Goal: Task Accomplishment & Management: Use online tool/utility

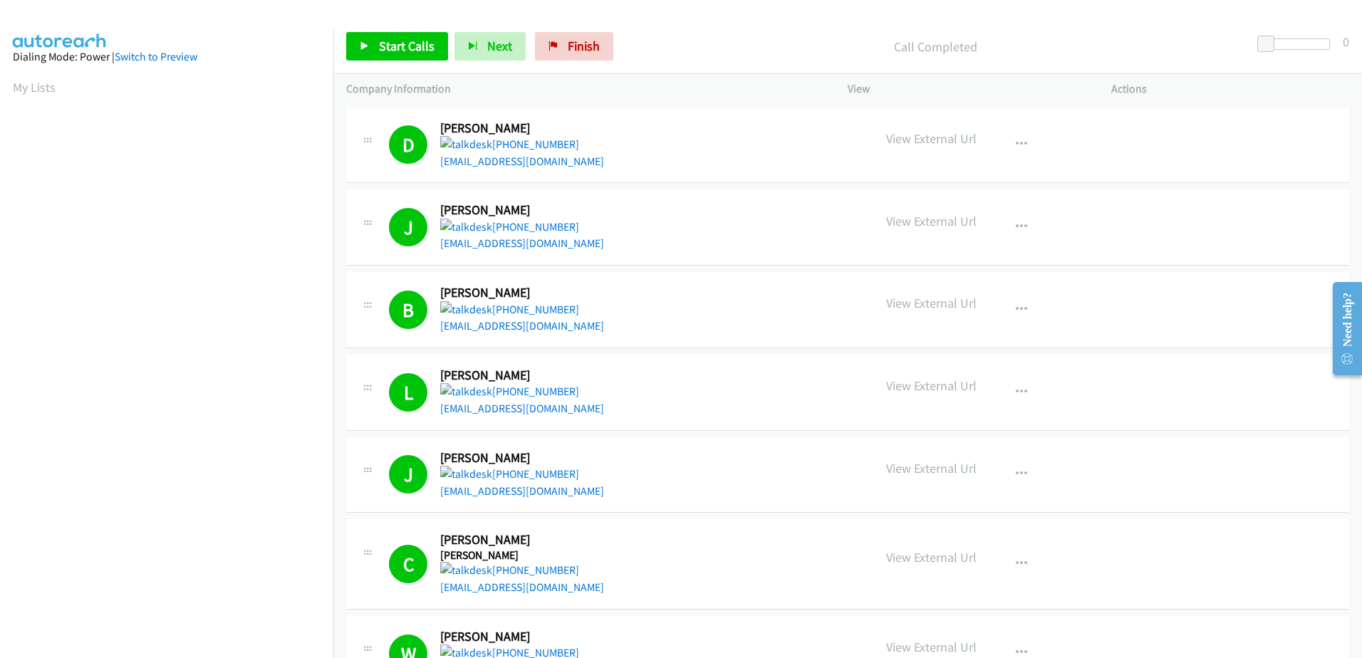
scroll to position [140, 0]
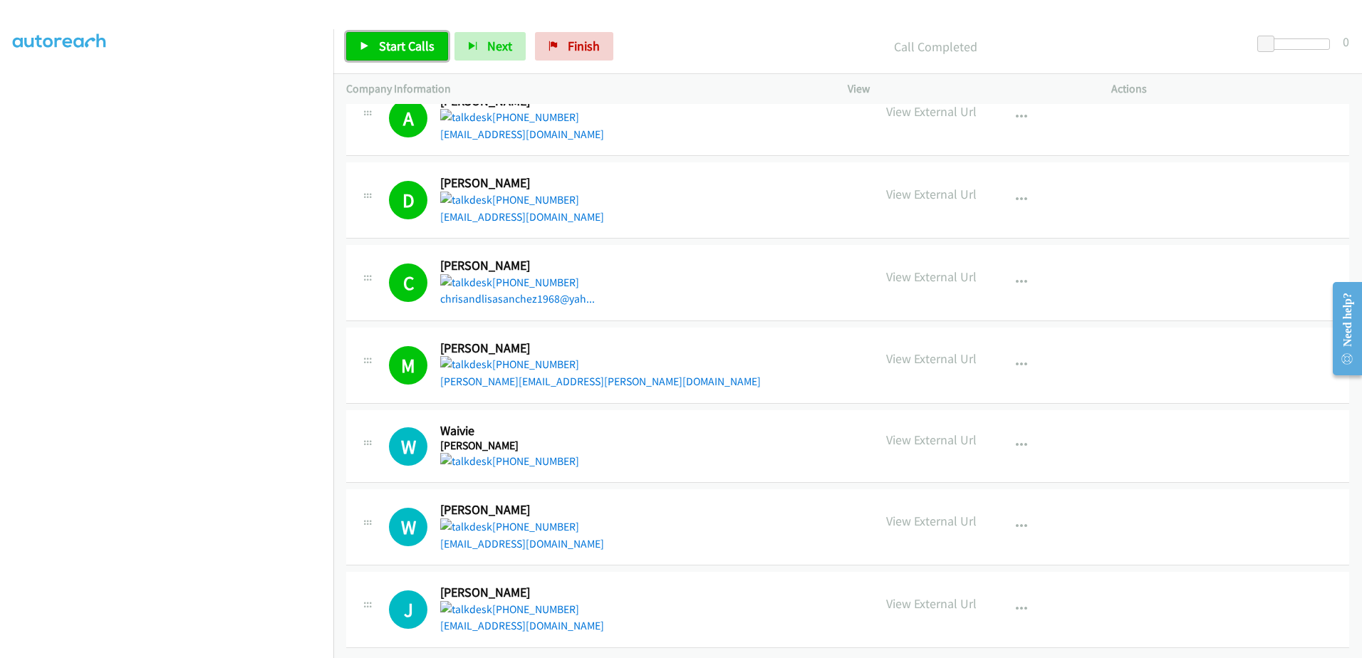
click at [352, 50] on link "Start Calls" at bounding box center [397, 46] width 102 height 28
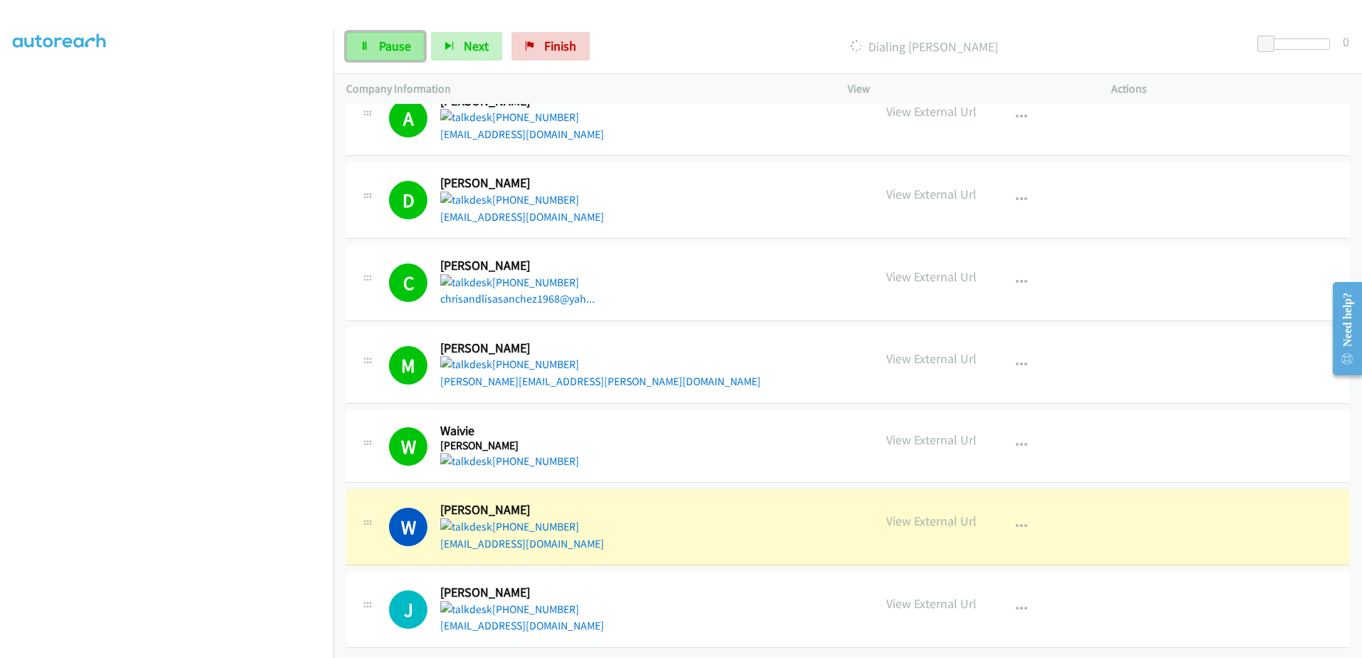
click at [368, 40] on link "Pause" at bounding box center [385, 46] width 78 height 28
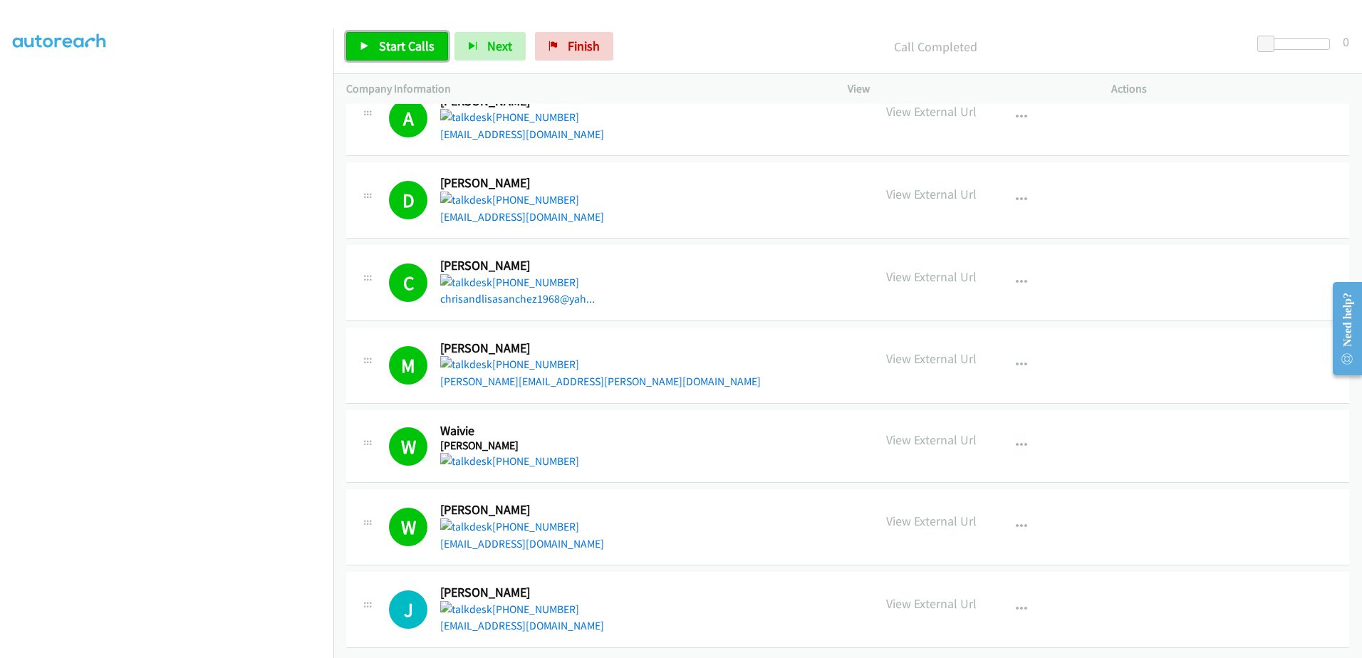
click at [398, 47] on span "Start Calls" at bounding box center [407, 46] width 56 height 16
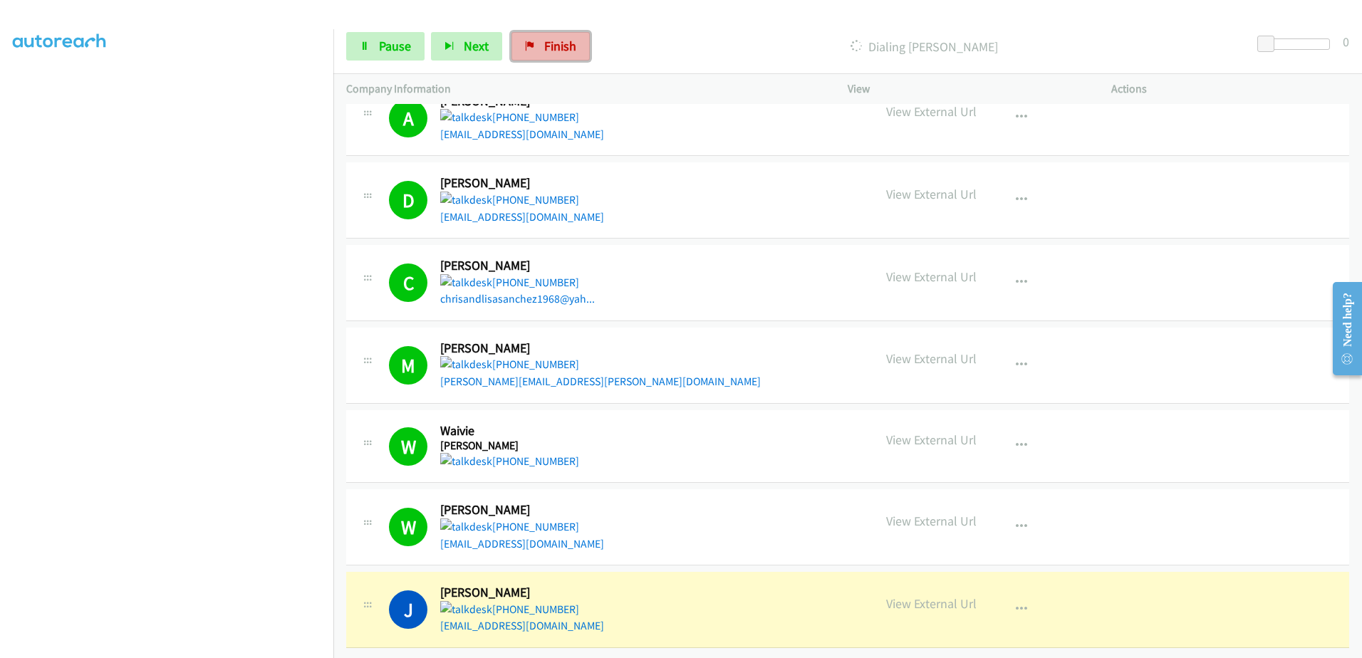
click at [564, 46] on span "Finish" at bounding box center [560, 46] width 32 height 16
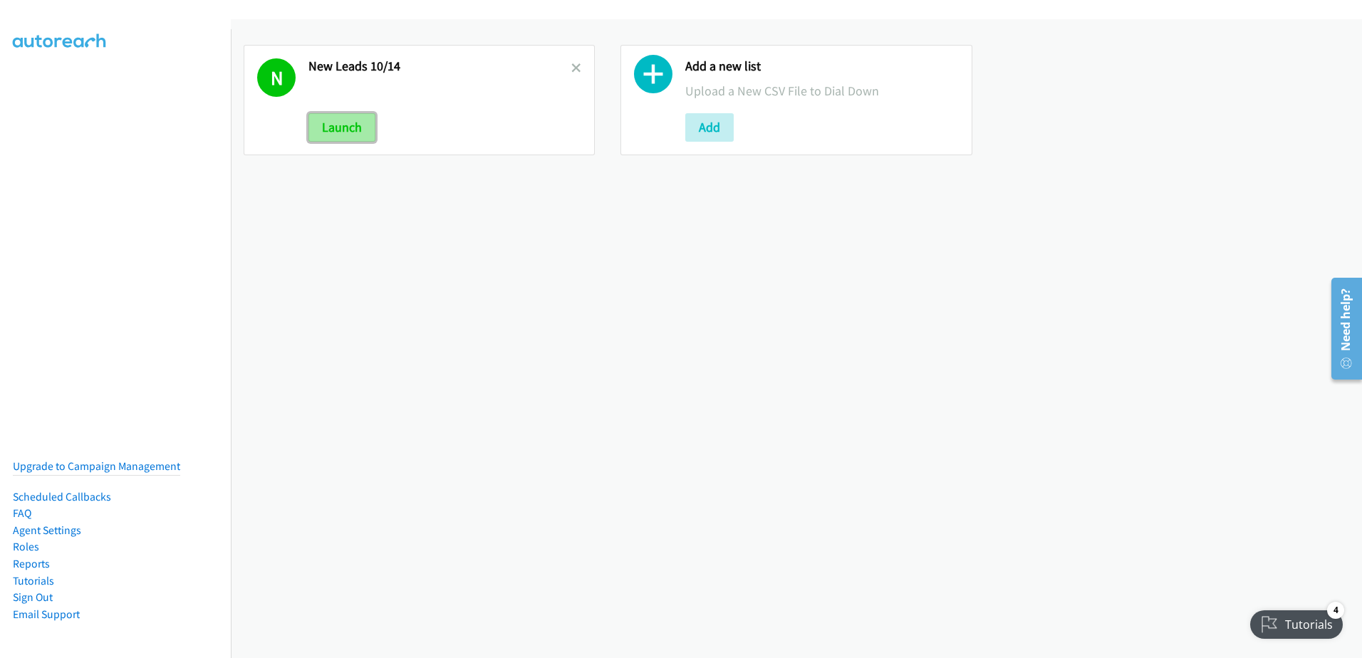
click at [347, 120] on button "Launch" at bounding box center [341, 127] width 67 height 28
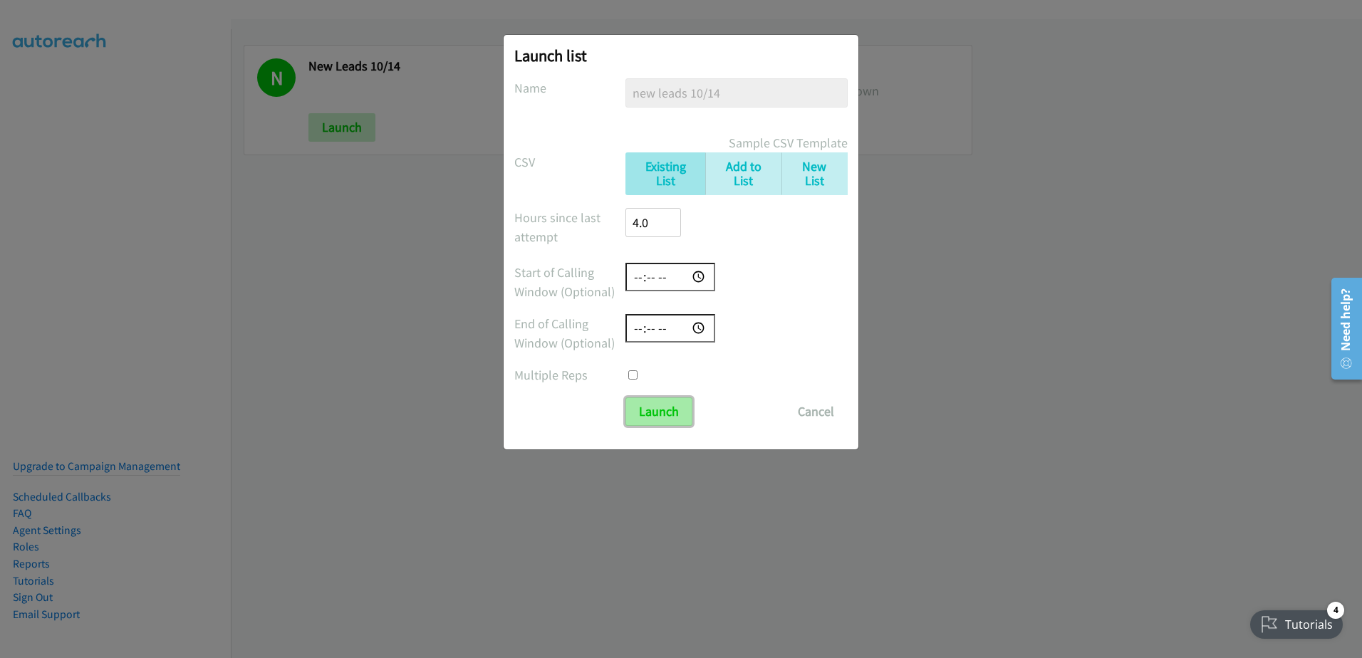
click at [647, 413] on input "Launch" at bounding box center [658, 411] width 67 height 28
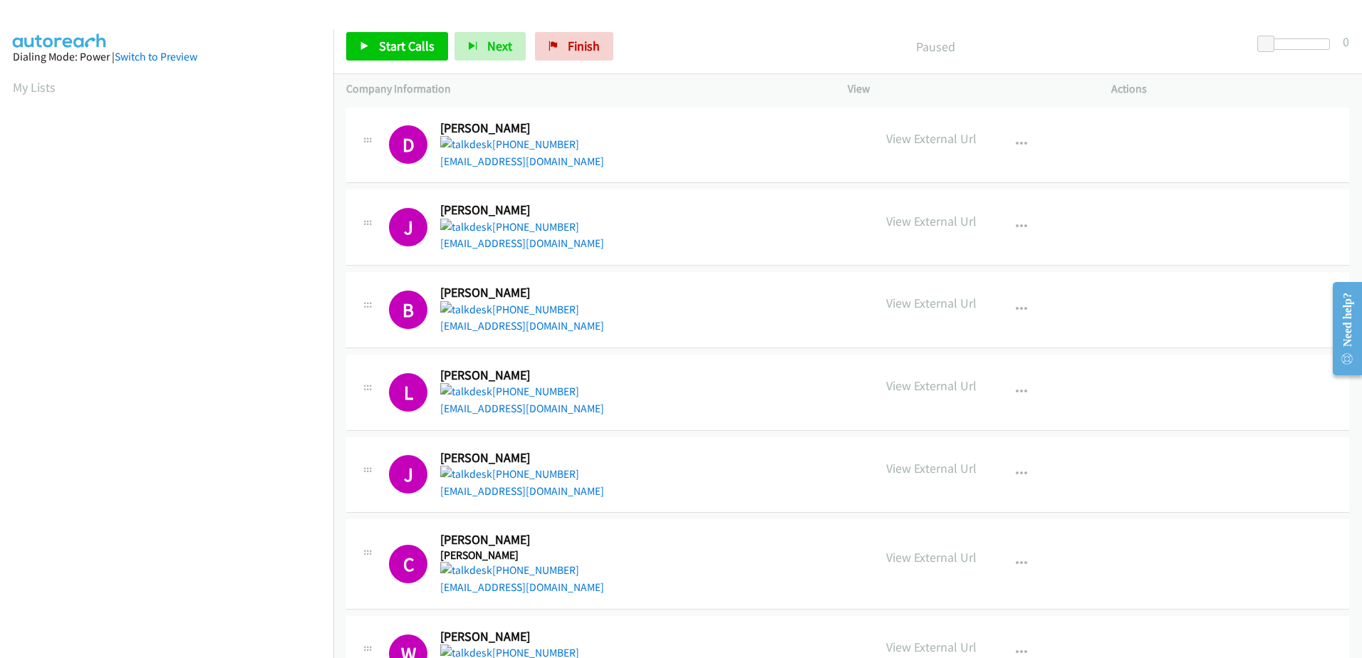
scroll to position [141, 0]
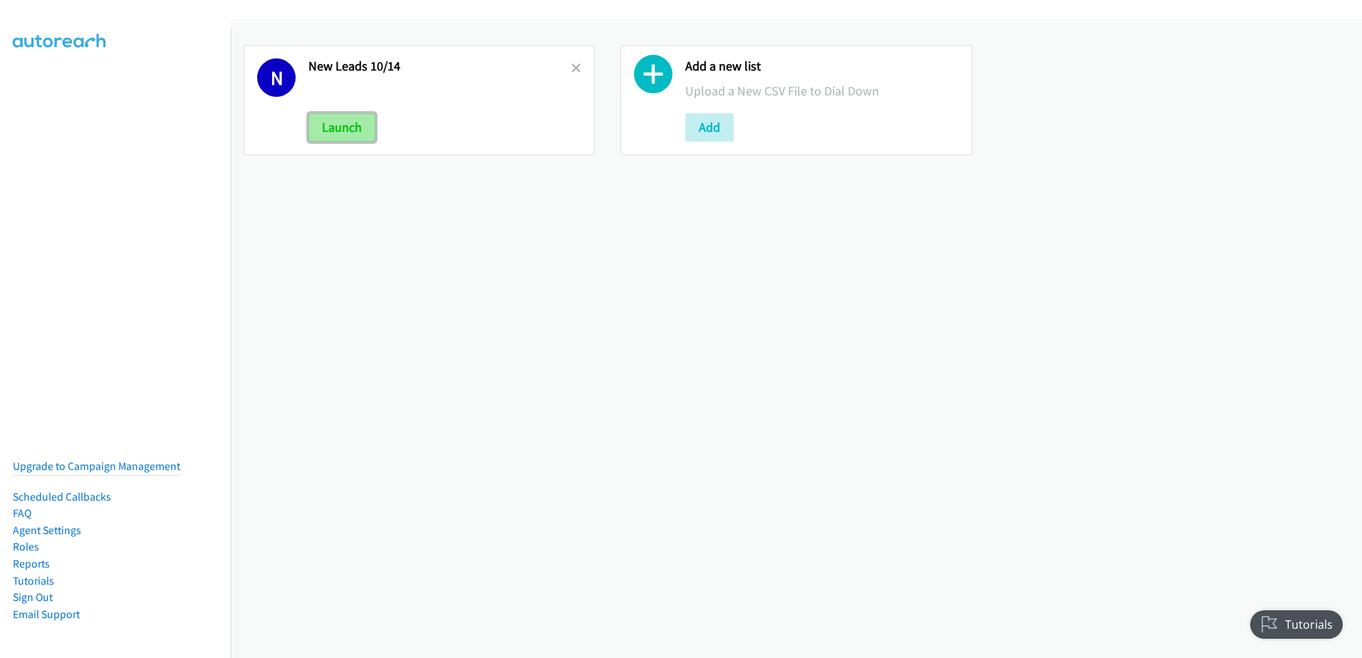
click at [340, 121] on button "Launch" at bounding box center [341, 127] width 67 height 28
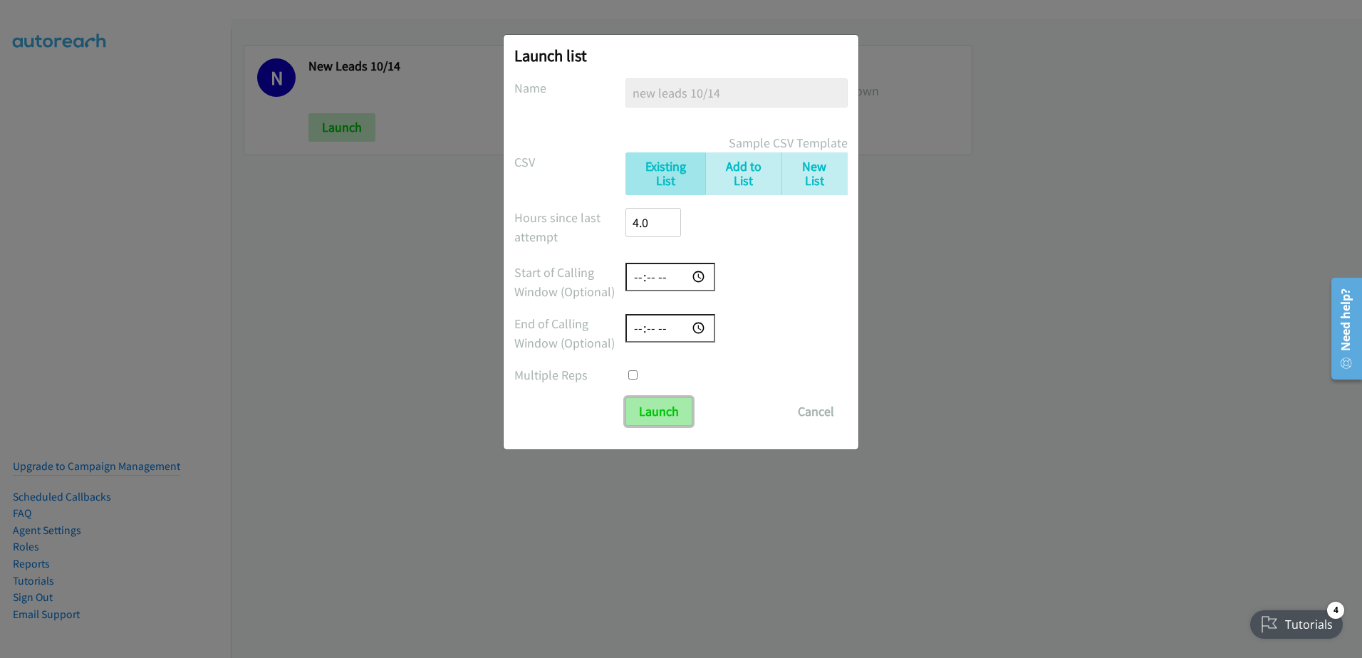
drag, startPoint x: 679, startPoint y: 410, endPoint x: 692, endPoint y: 411, distance: 12.1
click at [679, 410] on input "Launch" at bounding box center [658, 411] width 67 height 28
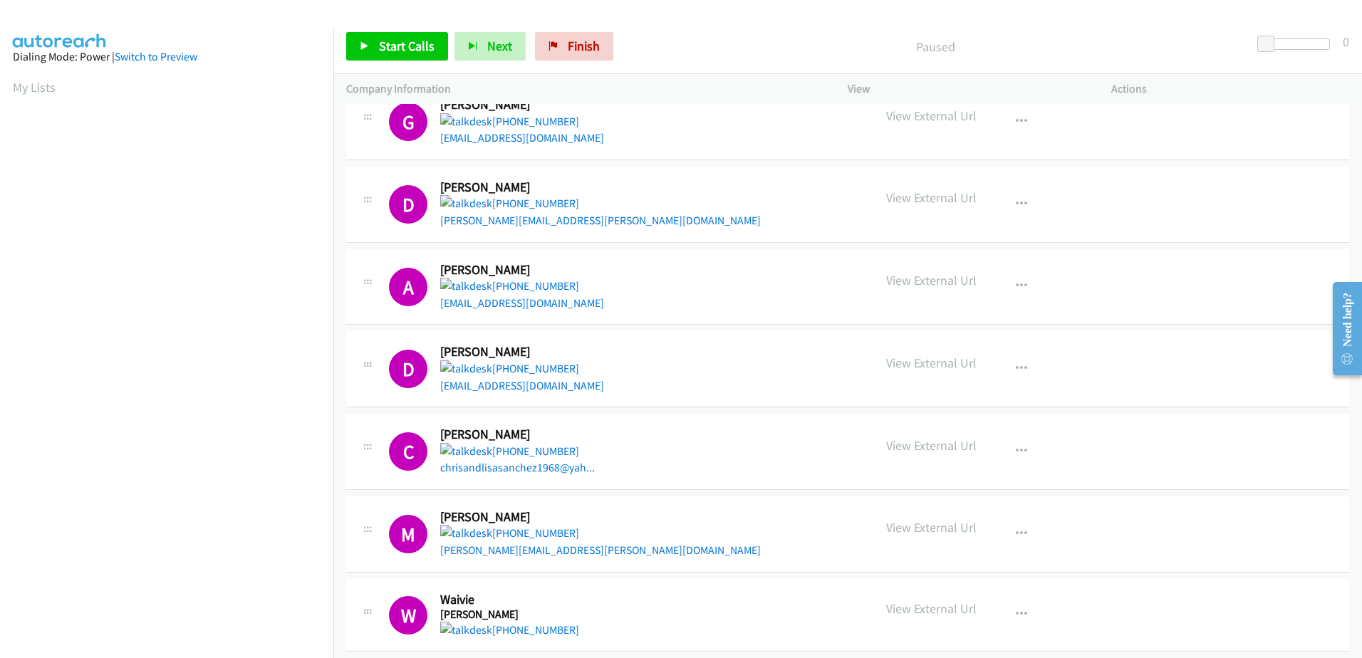
scroll to position [2501, 0]
